Goal: Information Seeking & Learning: Learn about a topic

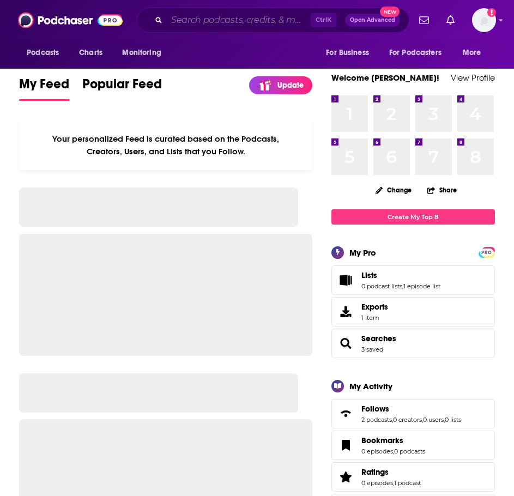
click at [182, 17] on input "Search podcasts, credits, & more..." at bounding box center [239, 19] width 144 height 17
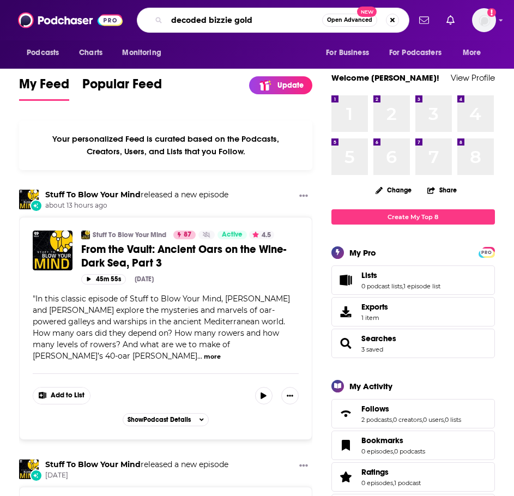
type input "decoded bizzie gold"
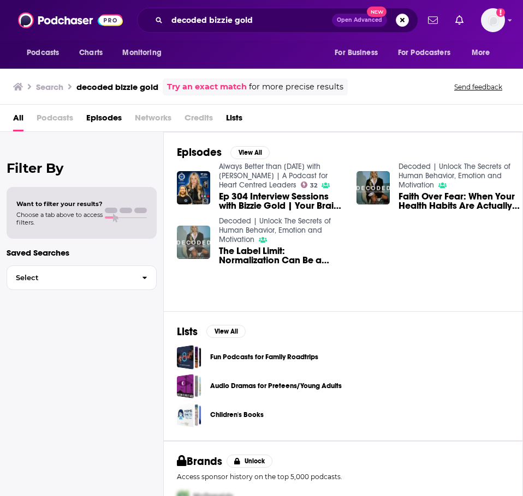
click at [188, 240] on img "The Label Limit: Normalization Can Be a Sinister Trap" at bounding box center [193, 242] width 33 height 33
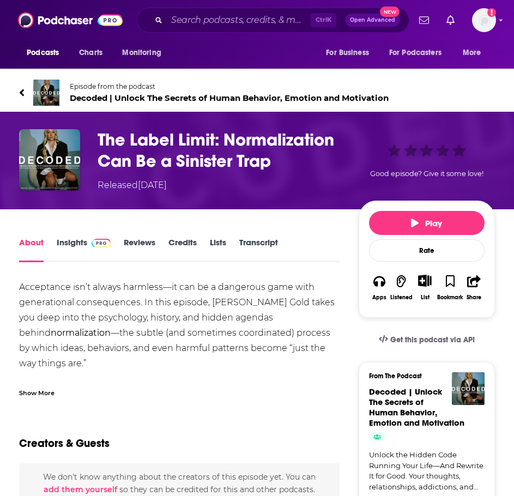
click at [79, 250] on link "Insights" at bounding box center [84, 249] width 54 height 25
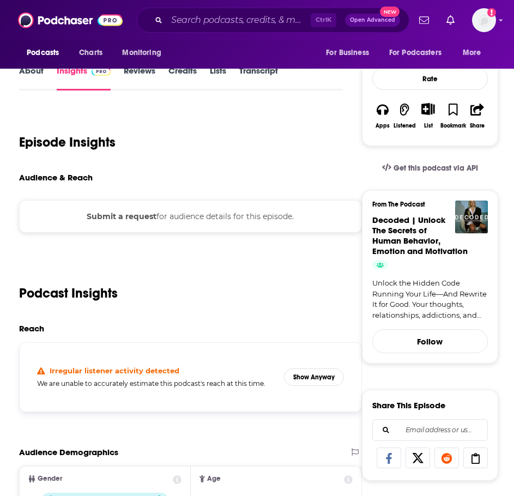
scroll to position [218, 0]
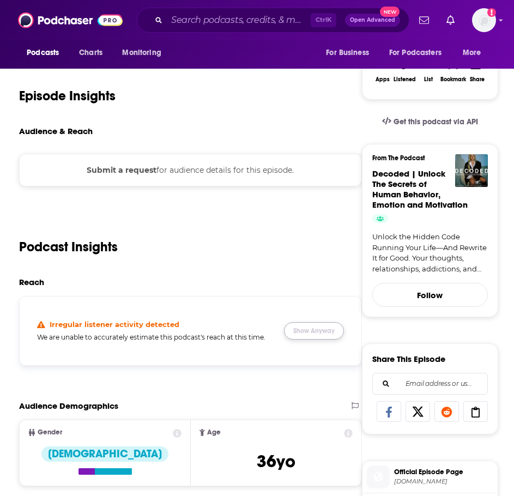
click at [324, 338] on button "Show Anyway" at bounding box center [314, 330] width 60 height 17
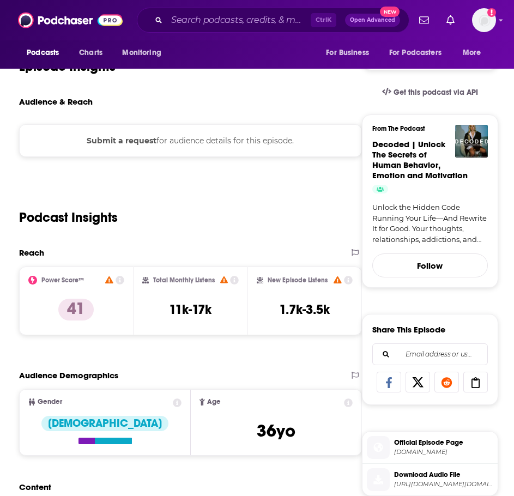
scroll to position [273, 0]
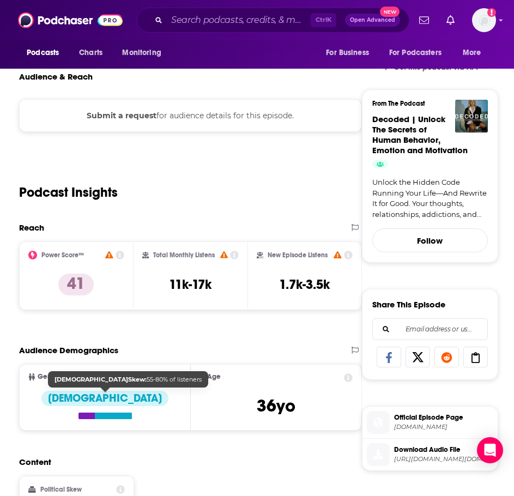
click at [116, 415] on div at bounding box center [113, 416] width 37 height 7
